Goal: Task Accomplishment & Management: Use online tool/utility

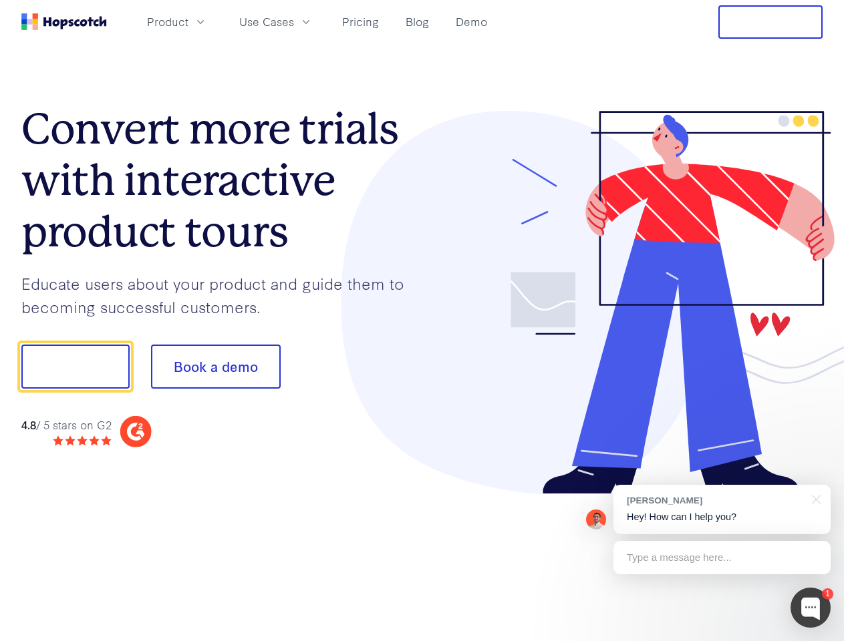
click at [422, 321] on div at bounding box center [622, 303] width 401 height 384
click at [188, 21] on span "Product" at bounding box center [167, 21] width 41 height 17
click at [294, 21] on span "Use Cases" at bounding box center [266, 21] width 55 height 17
click at [770, 22] on button "Free Trial" at bounding box center [770, 21] width 104 height 33
click at [75, 367] on button "Show me!" at bounding box center [75, 367] width 108 height 44
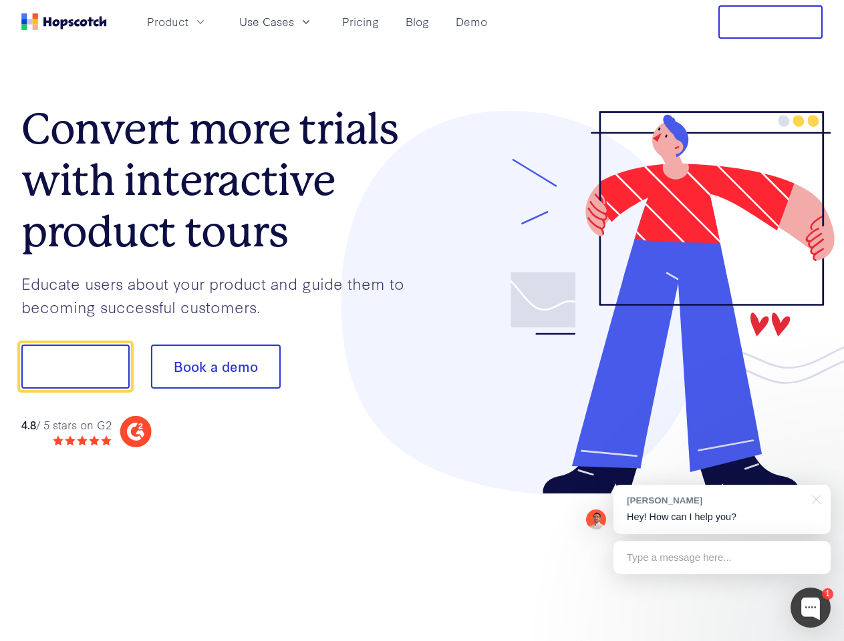
click at [215, 367] on button "Book a demo" at bounding box center [216, 367] width 130 height 44
click at [810, 608] on div at bounding box center [810, 608] width 40 height 40
click at [721, 510] on div "[PERSON_NAME] Hey! How can I help you?" at bounding box center [721, 509] width 217 height 49
click at [814, 498] on div at bounding box center [705, 365] width 250 height 446
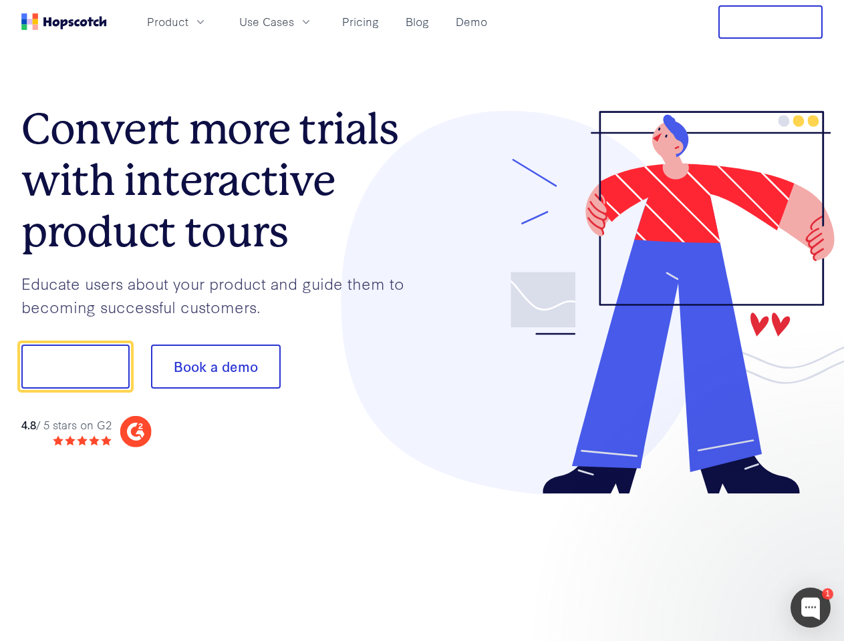
click at [721, 558] on div at bounding box center [705, 365] width 250 height 446
